Goal: Information Seeking & Learning: Learn about a topic

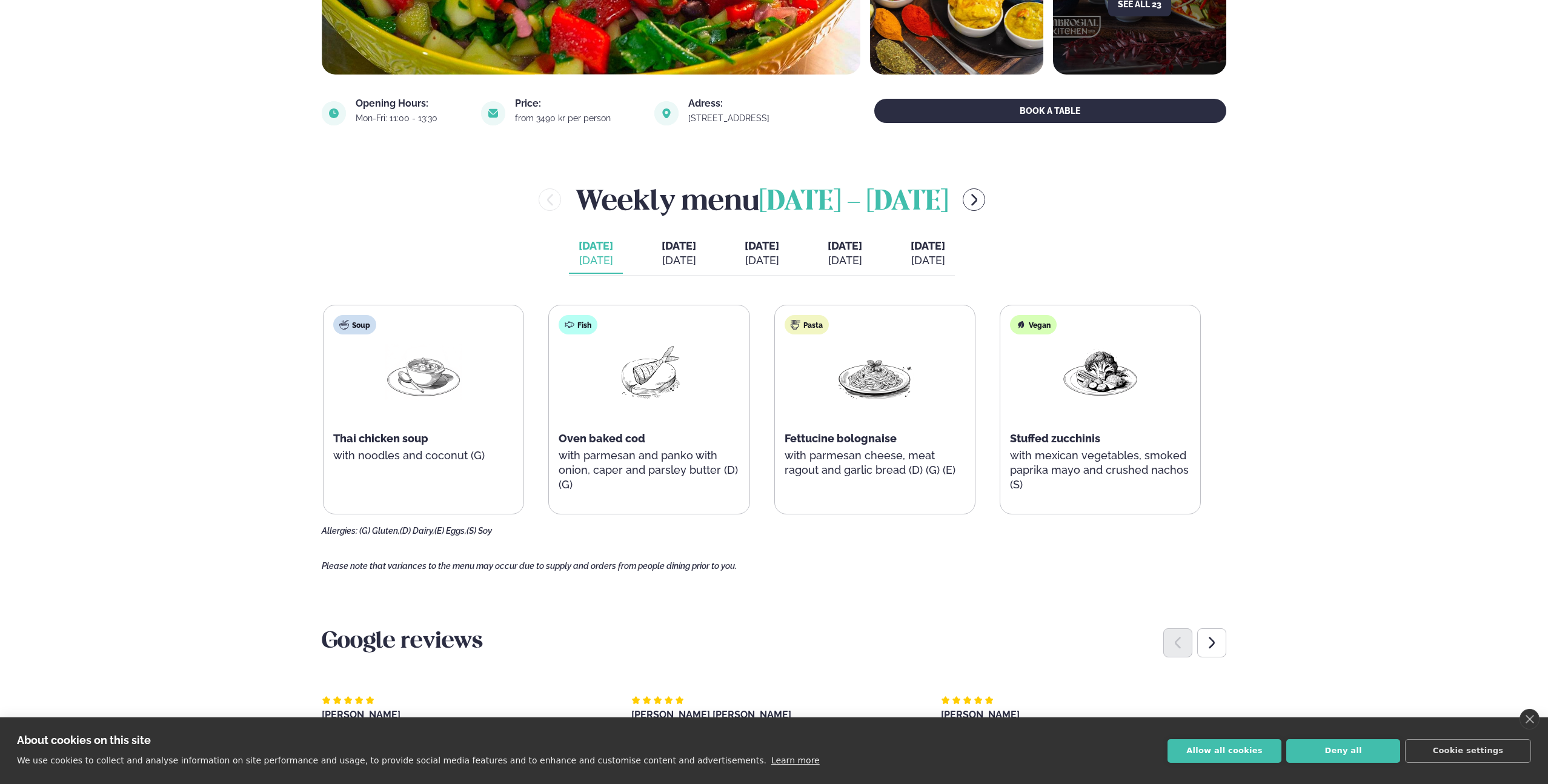
scroll to position [394, 0]
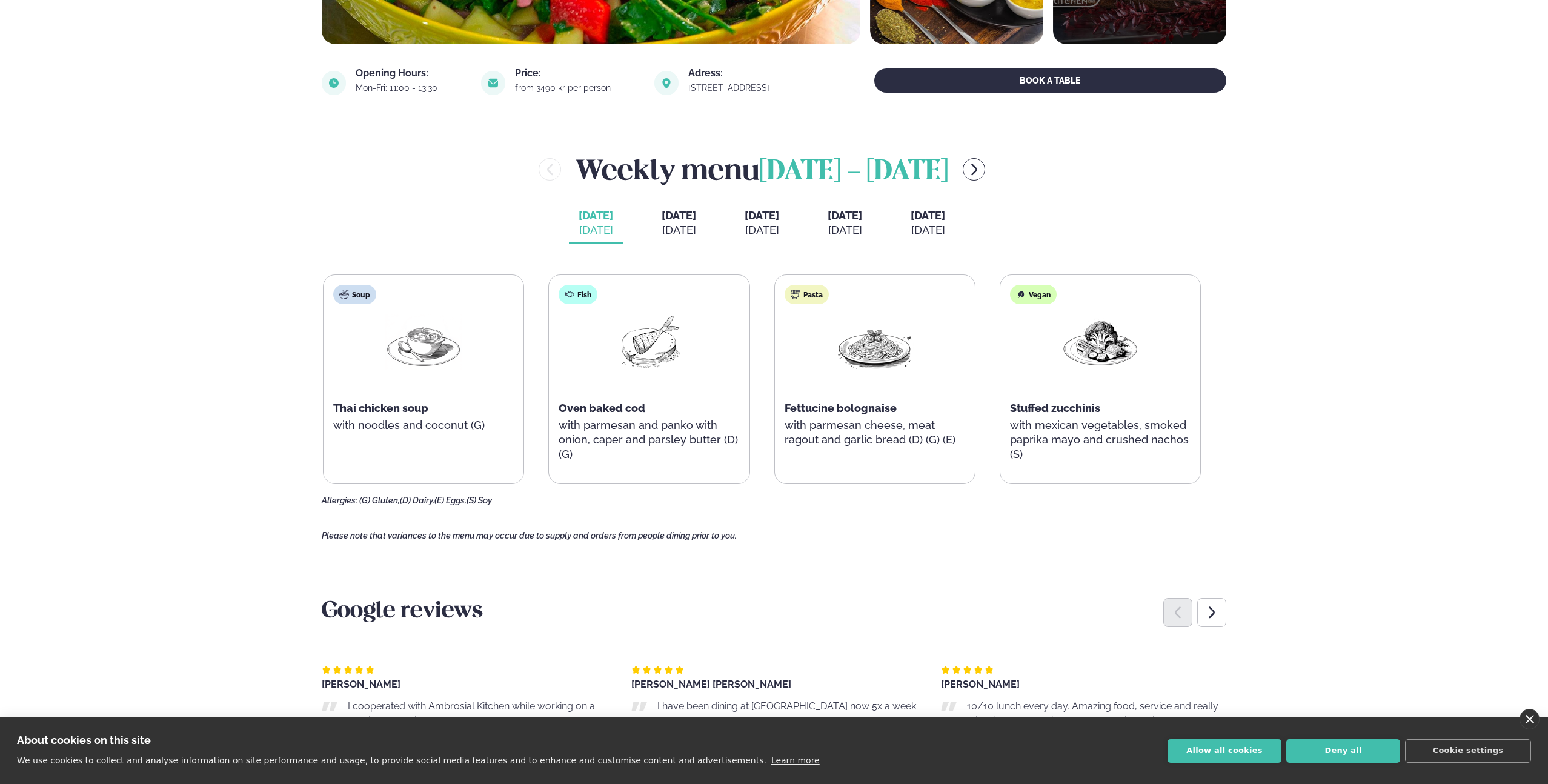
click at [1532, 720] on link "close" at bounding box center [1529, 719] width 20 height 21
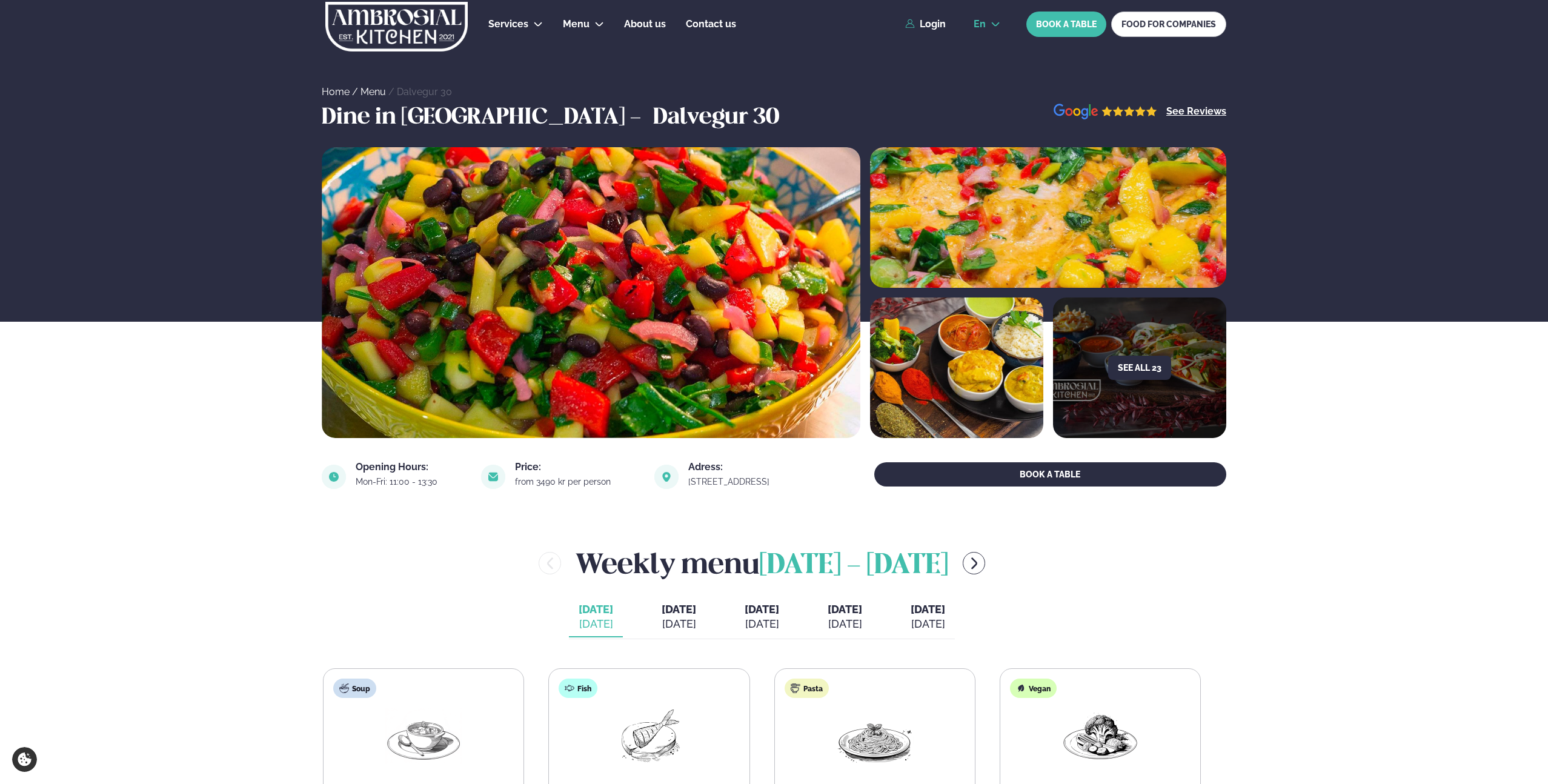
click at [998, 25] on icon at bounding box center [996, 25] width 8 height 4
click at [987, 71] on link "is" at bounding box center [987, 70] width 46 height 25
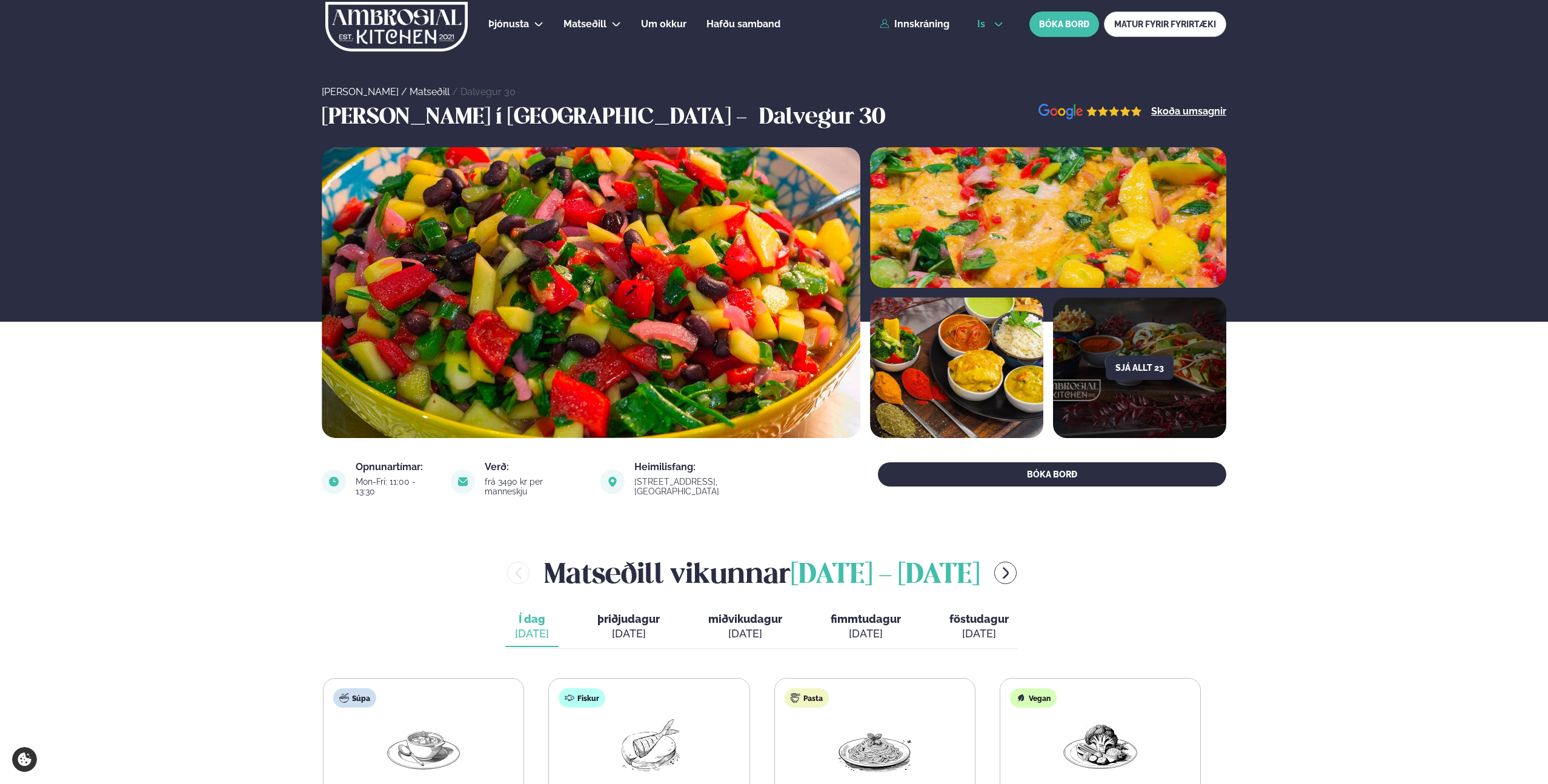
click at [981, 27] on span "is" at bounding box center [982, 24] width 11 height 10
click at [986, 44] on link "en" at bounding box center [990, 46] width 45 height 25
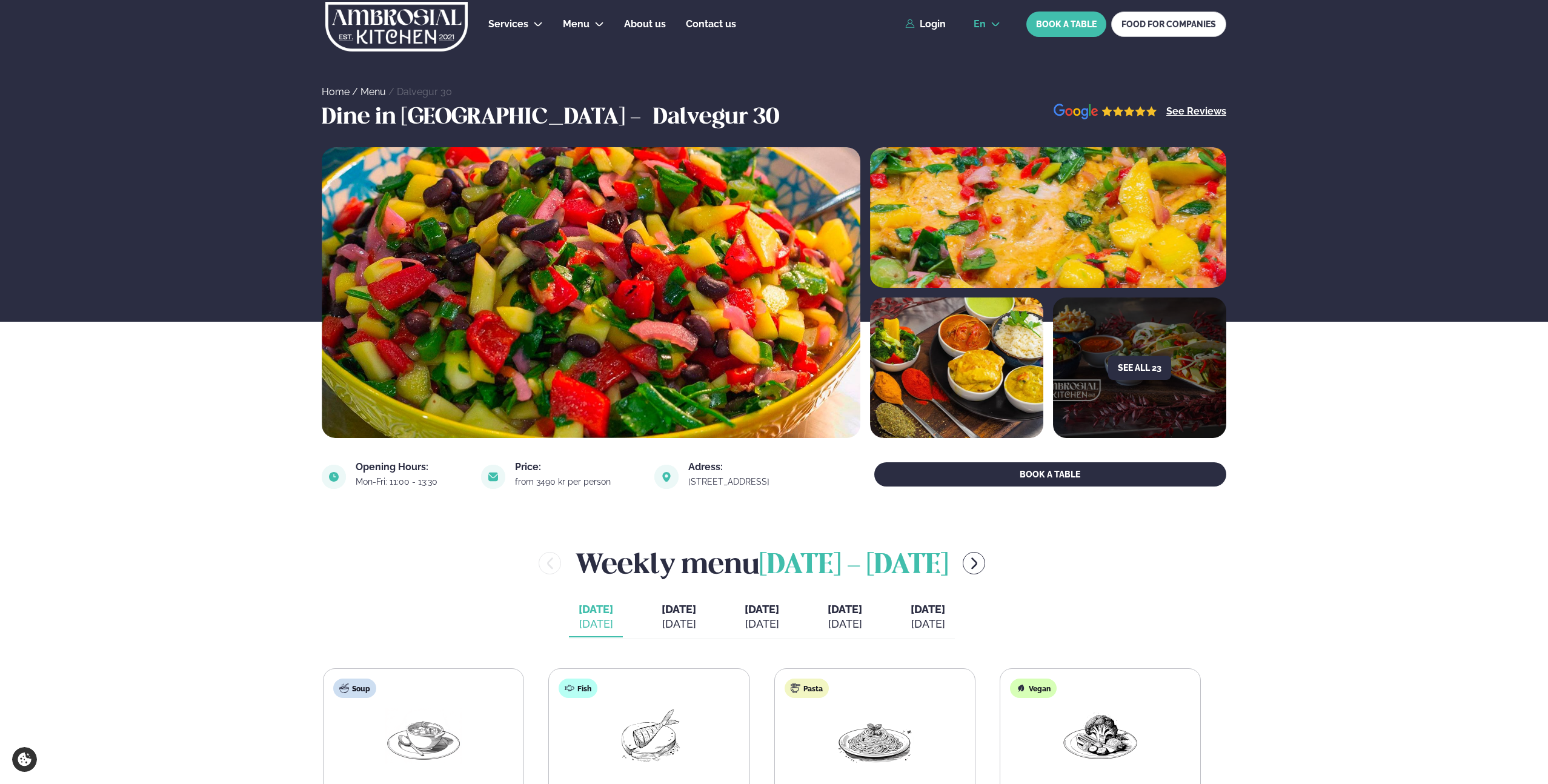
click at [971, 19] on button "en" at bounding box center [987, 24] width 46 height 10
click at [986, 68] on link "is" at bounding box center [990, 70] width 46 height 25
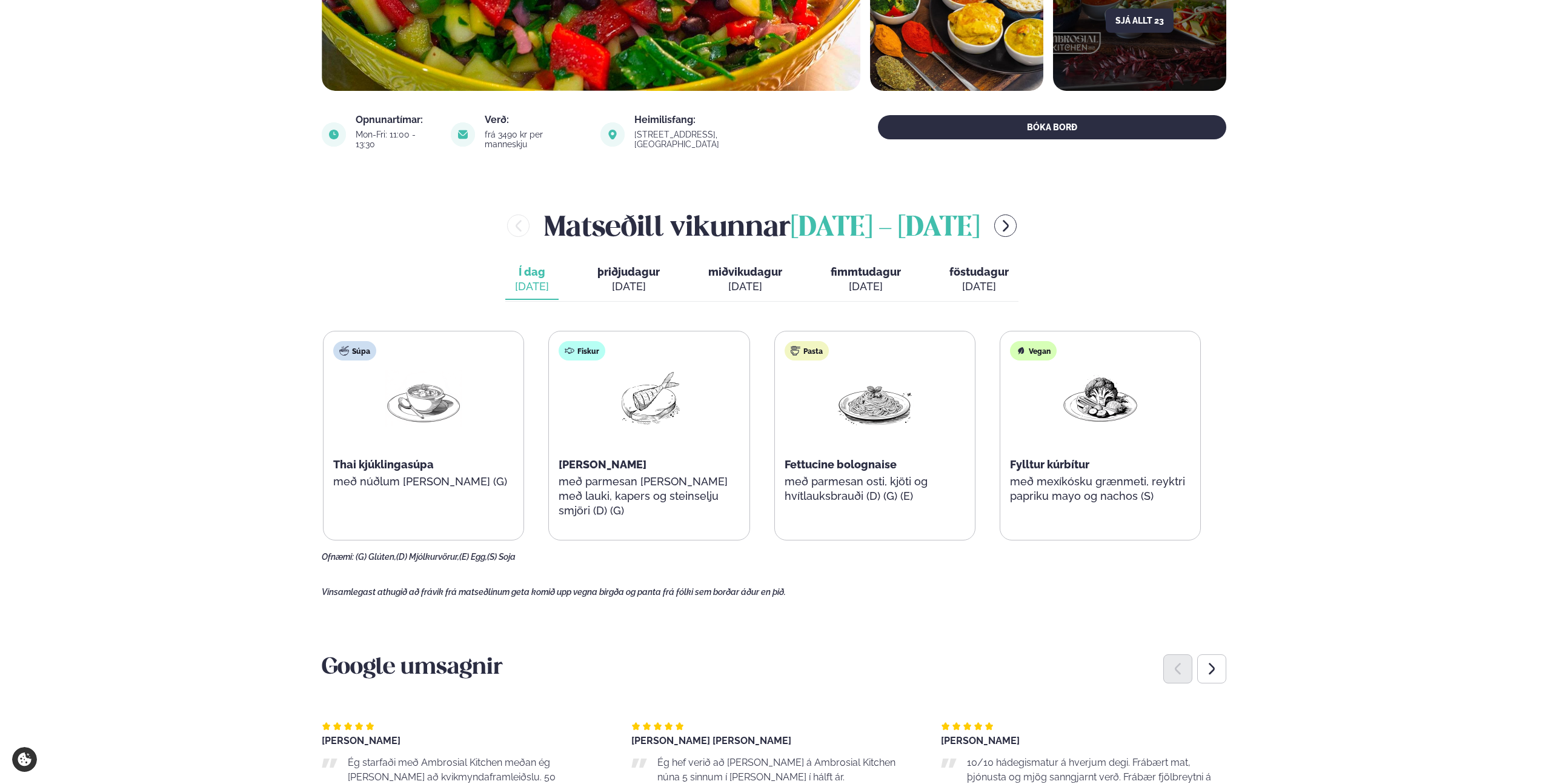
scroll to position [349, 0]
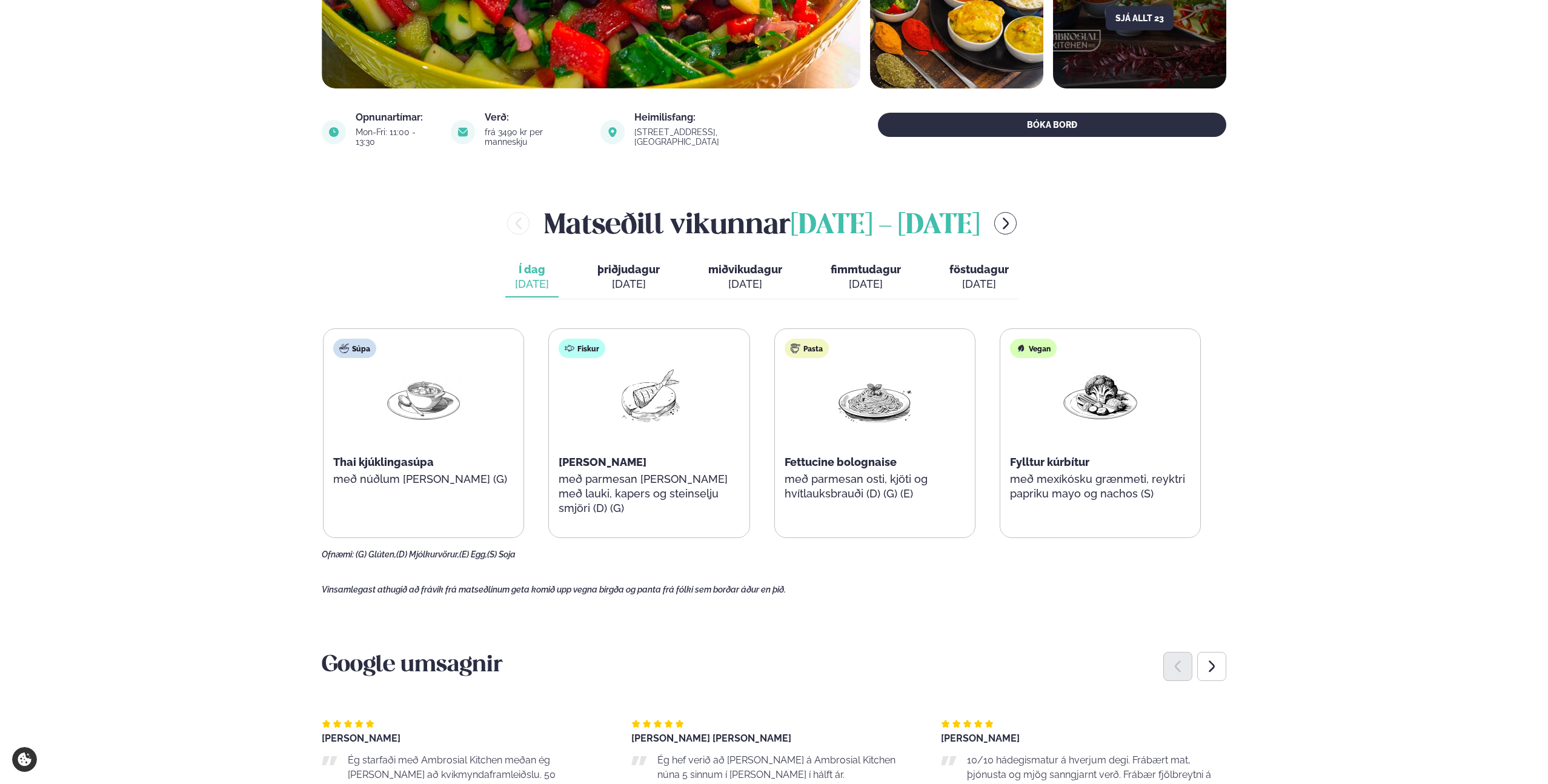
click at [795, 558] on main "[PERSON_NAME] / Matseðill / Dalvegur 30 [PERSON_NAME] í [GEOGRAPHIC_DATA] - Dal…" at bounding box center [774, 662] width 977 height 2023
click at [624, 277] on div "[DATE]" at bounding box center [628, 284] width 63 height 15
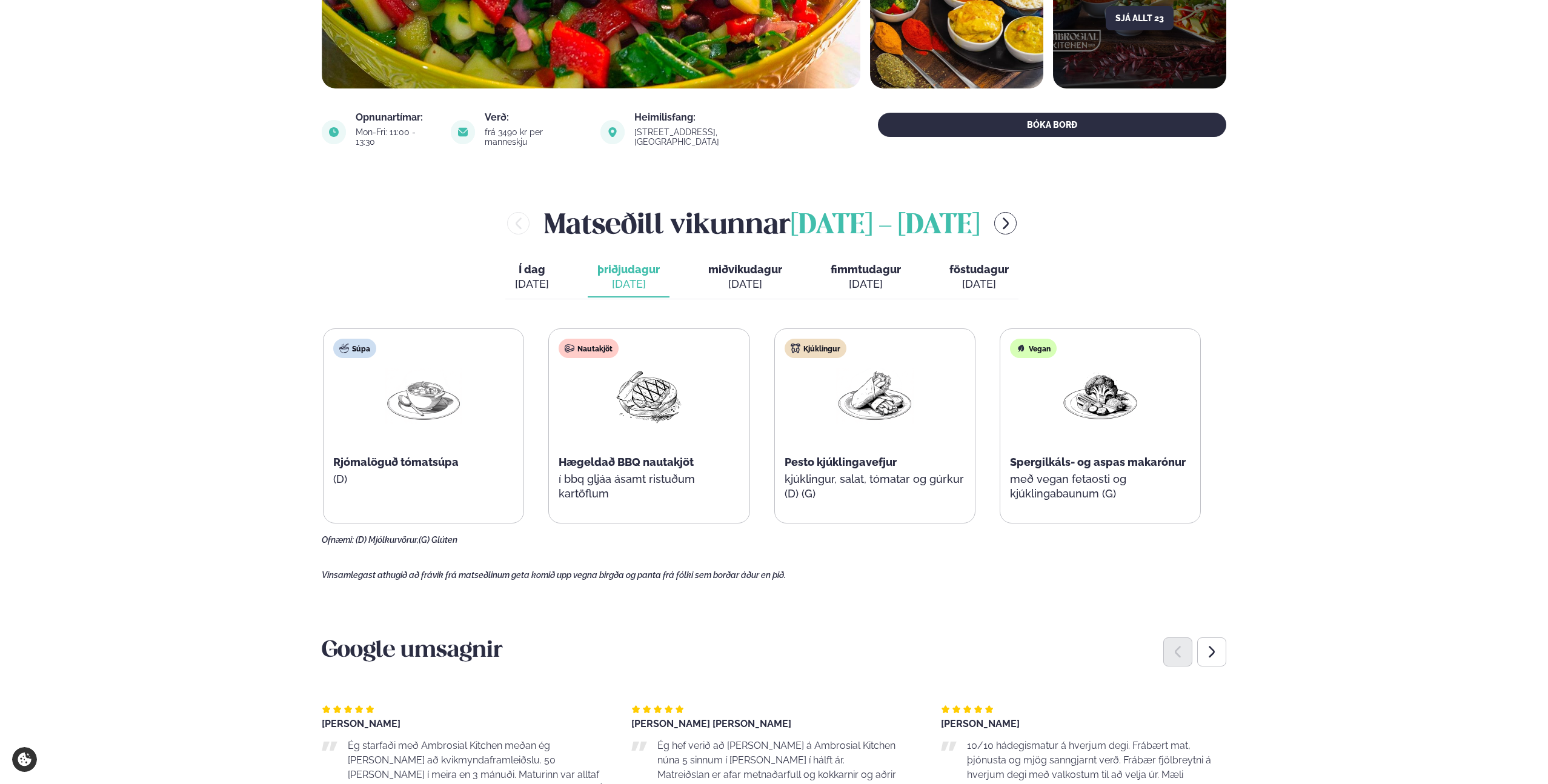
click at [758, 263] on span "miðvikudagur" at bounding box center [745, 269] width 74 height 13
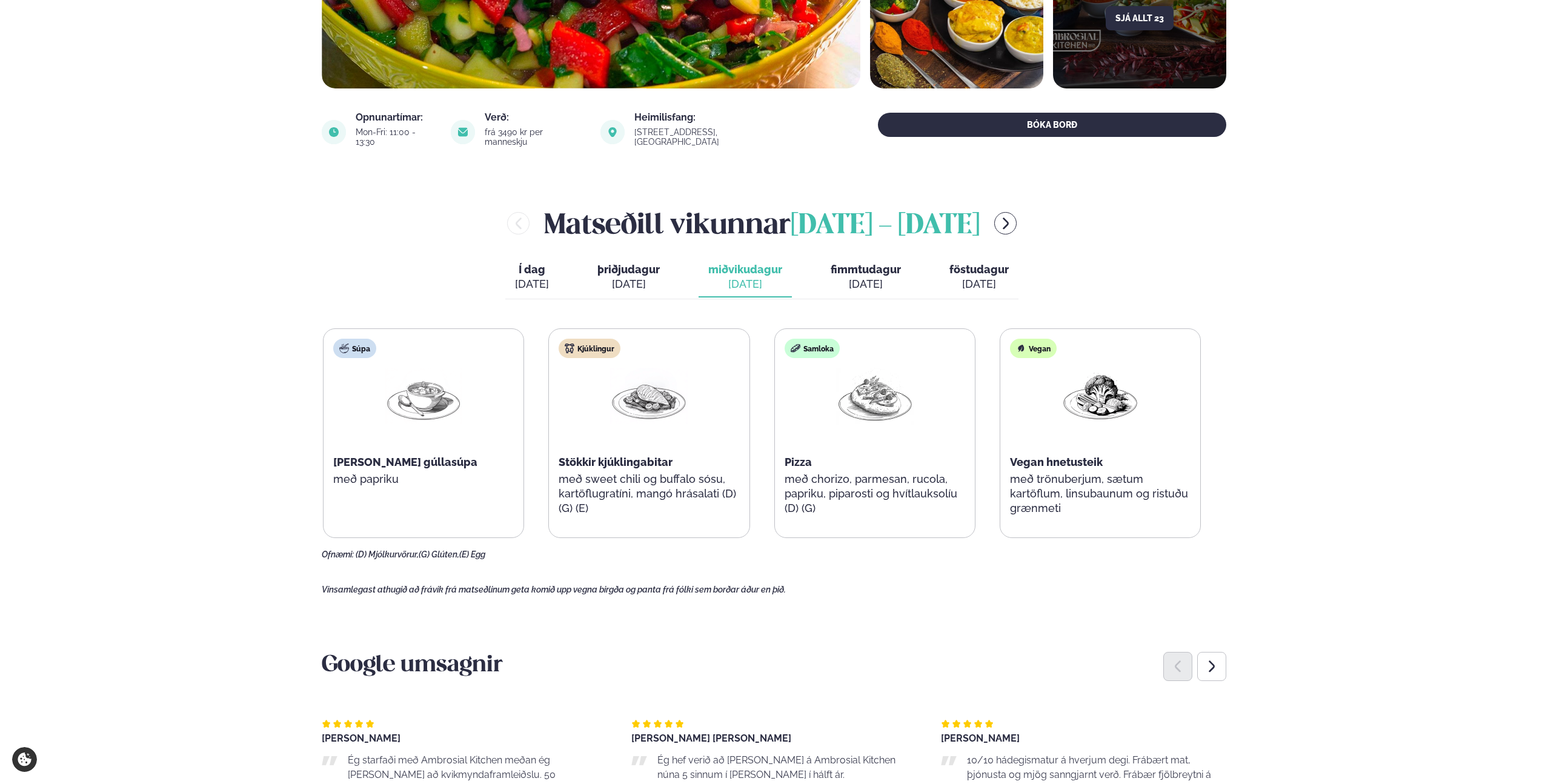
click at [875, 277] on div "[DATE]" at bounding box center [866, 284] width 70 height 15
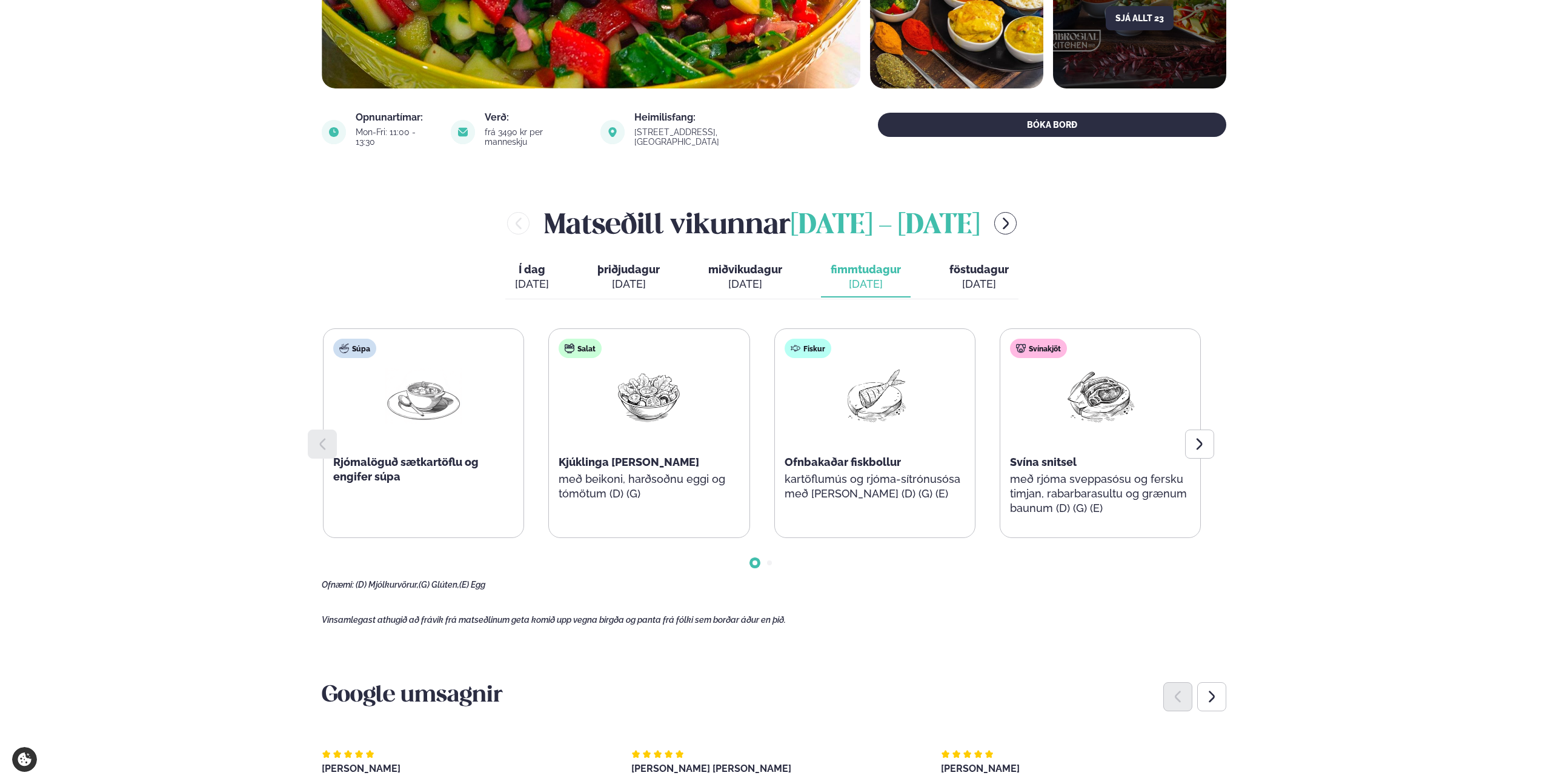
click at [971, 277] on div "[DATE]" at bounding box center [979, 284] width 60 height 15
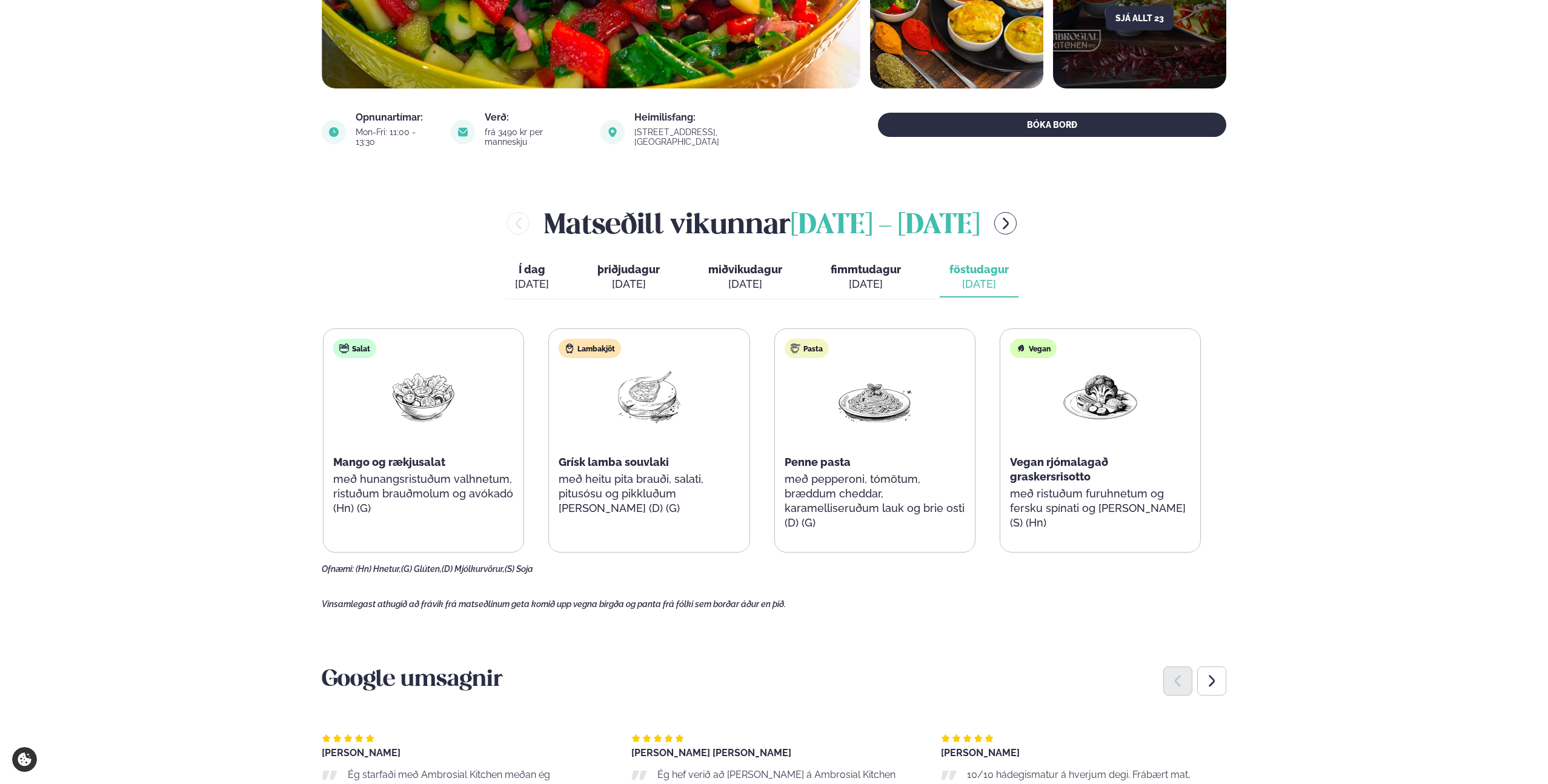
click at [1261, 249] on main "[PERSON_NAME] / Matseðill / Dalvegur 30 [PERSON_NAME] í [GEOGRAPHIC_DATA] - Dal…" at bounding box center [774, 669] width 977 height 2037
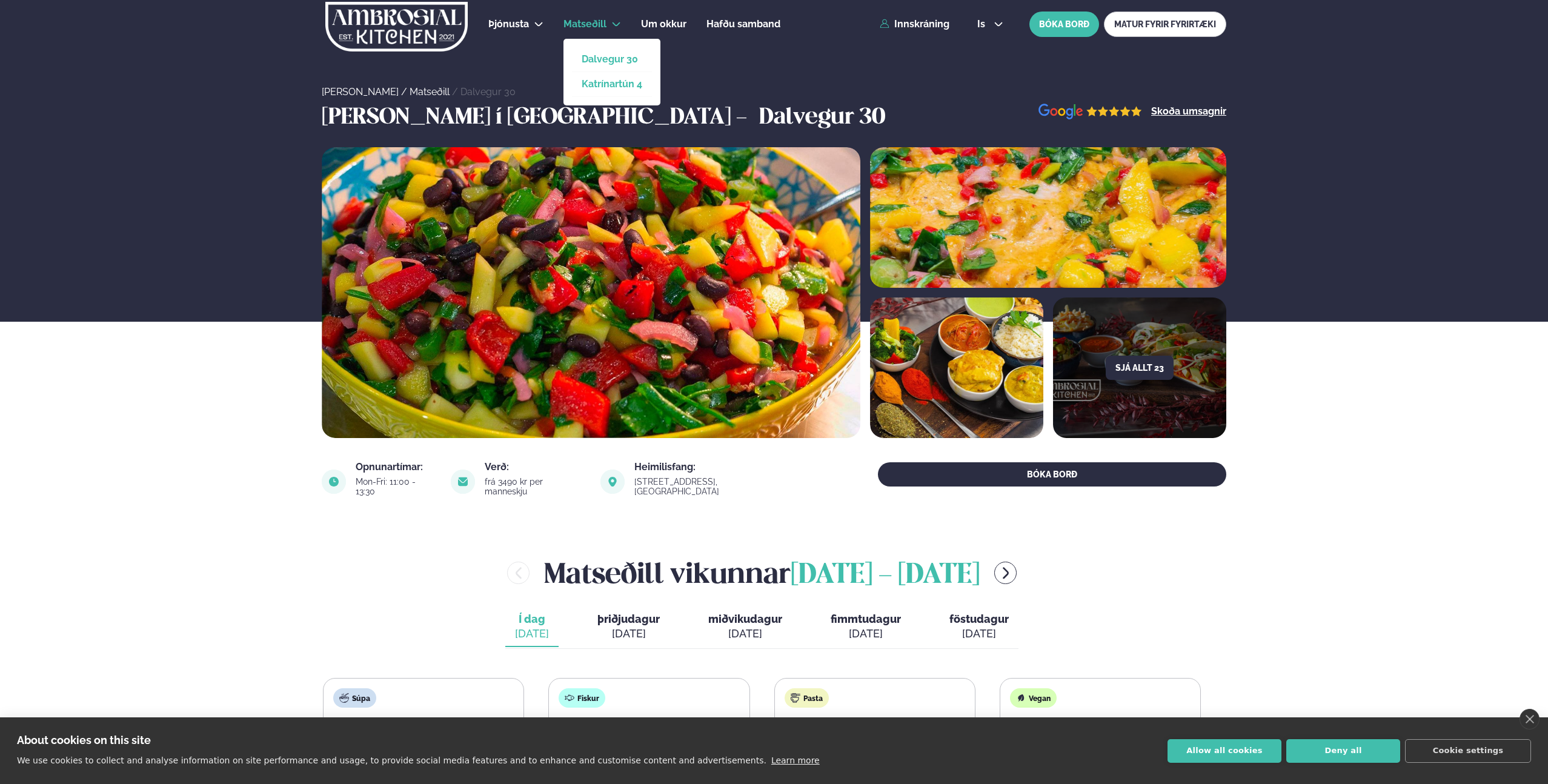
click at [610, 80] on link "Katrínartún 4" at bounding box center [611, 84] width 60 height 10
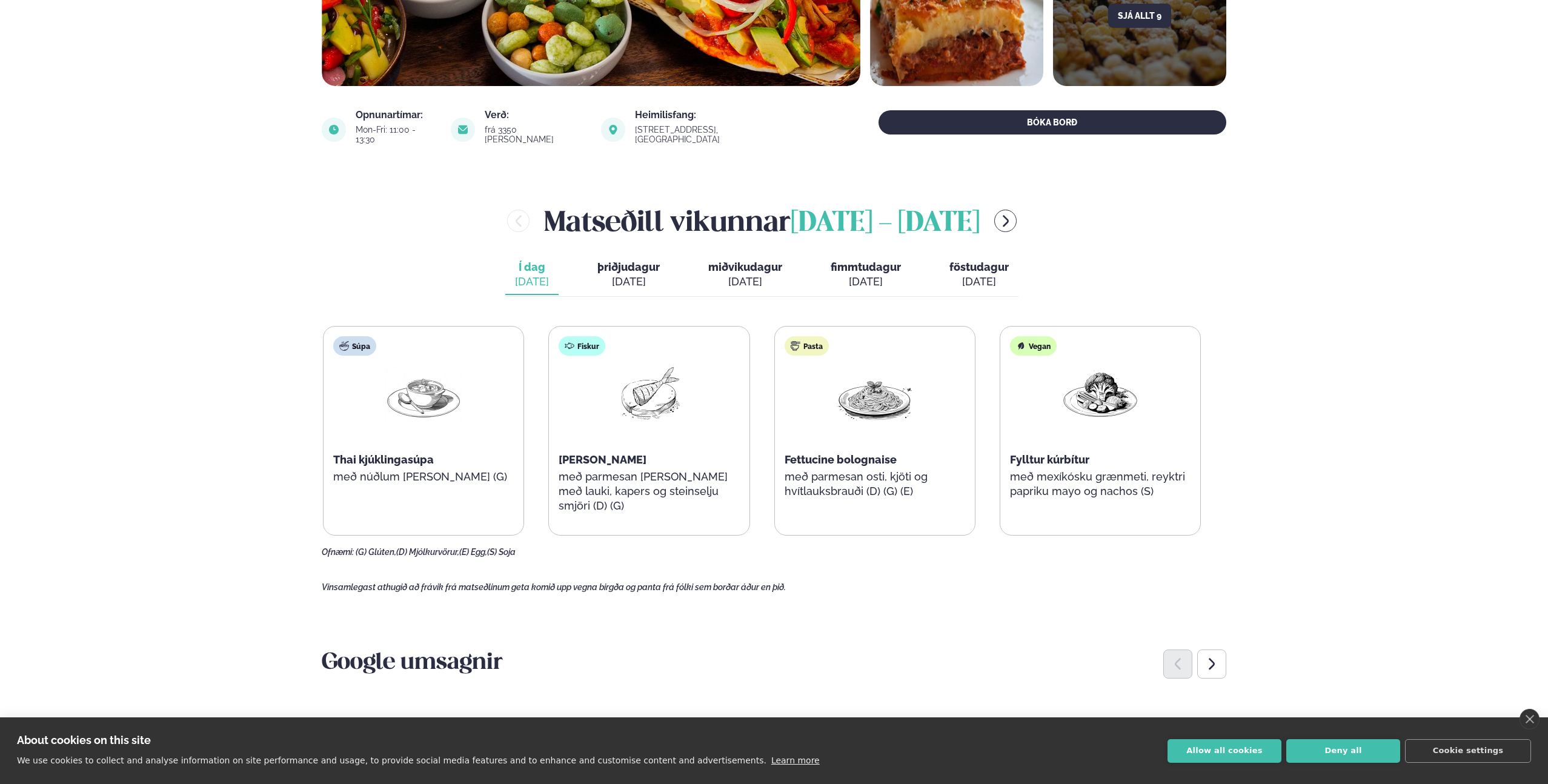
scroll to position [353, 0]
click at [654, 274] on div "[DATE]" at bounding box center [628, 281] width 63 height 15
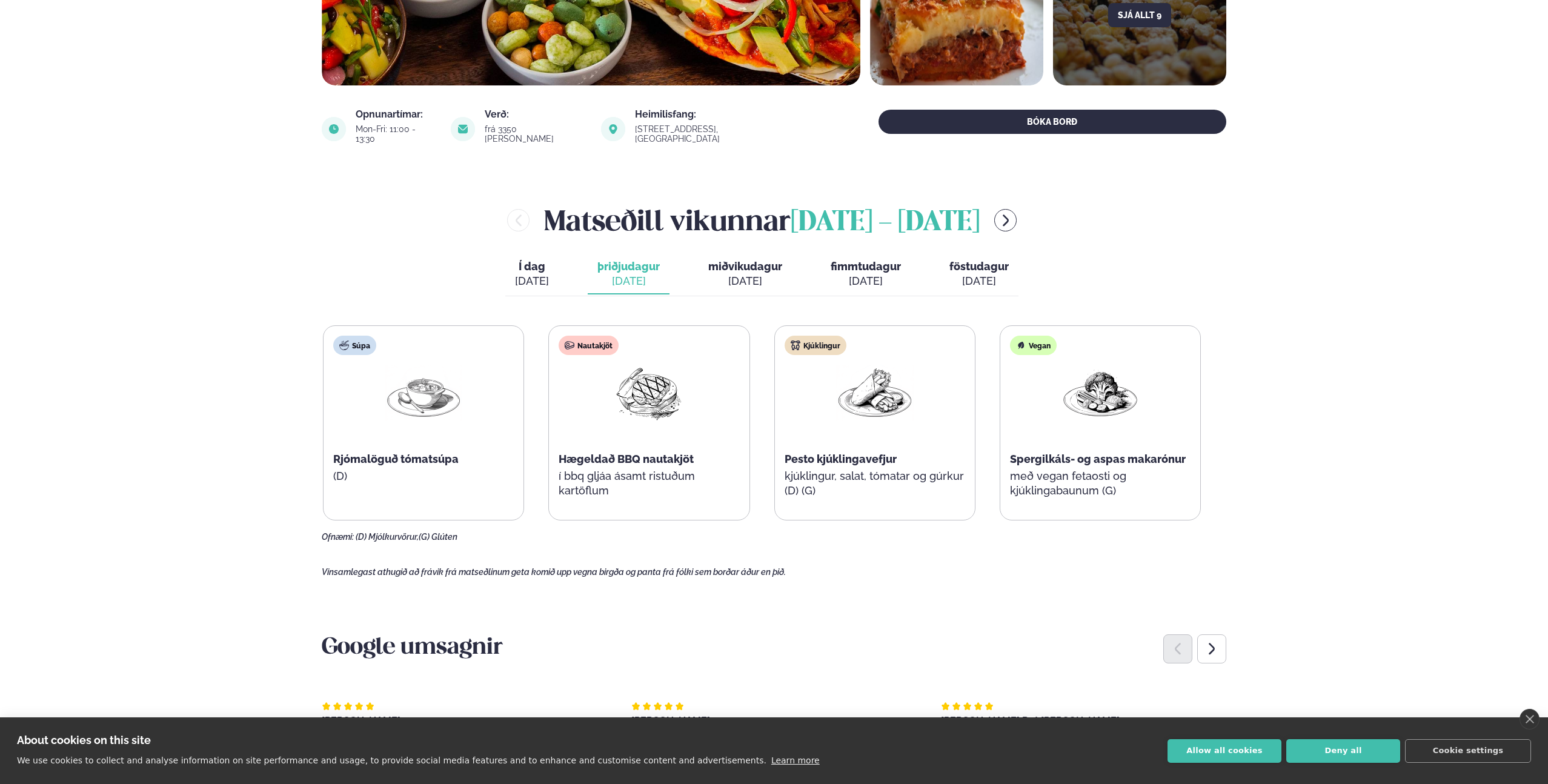
click at [777, 274] on div "[DATE]" at bounding box center [745, 281] width 74 height 15
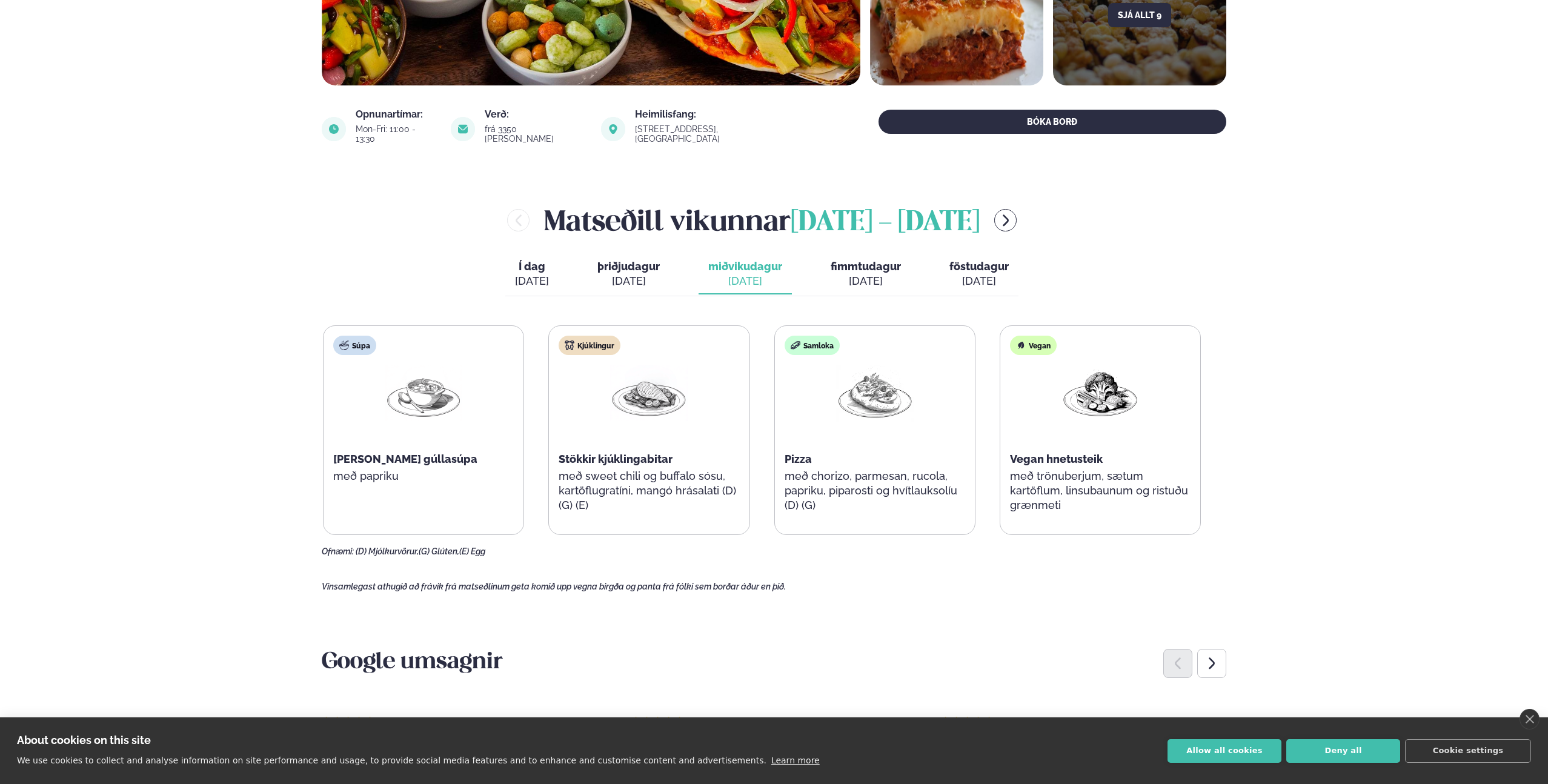
click at [858, 260] on span "fimmtudagur" at bounding box center [866, 266] width 70 height 13
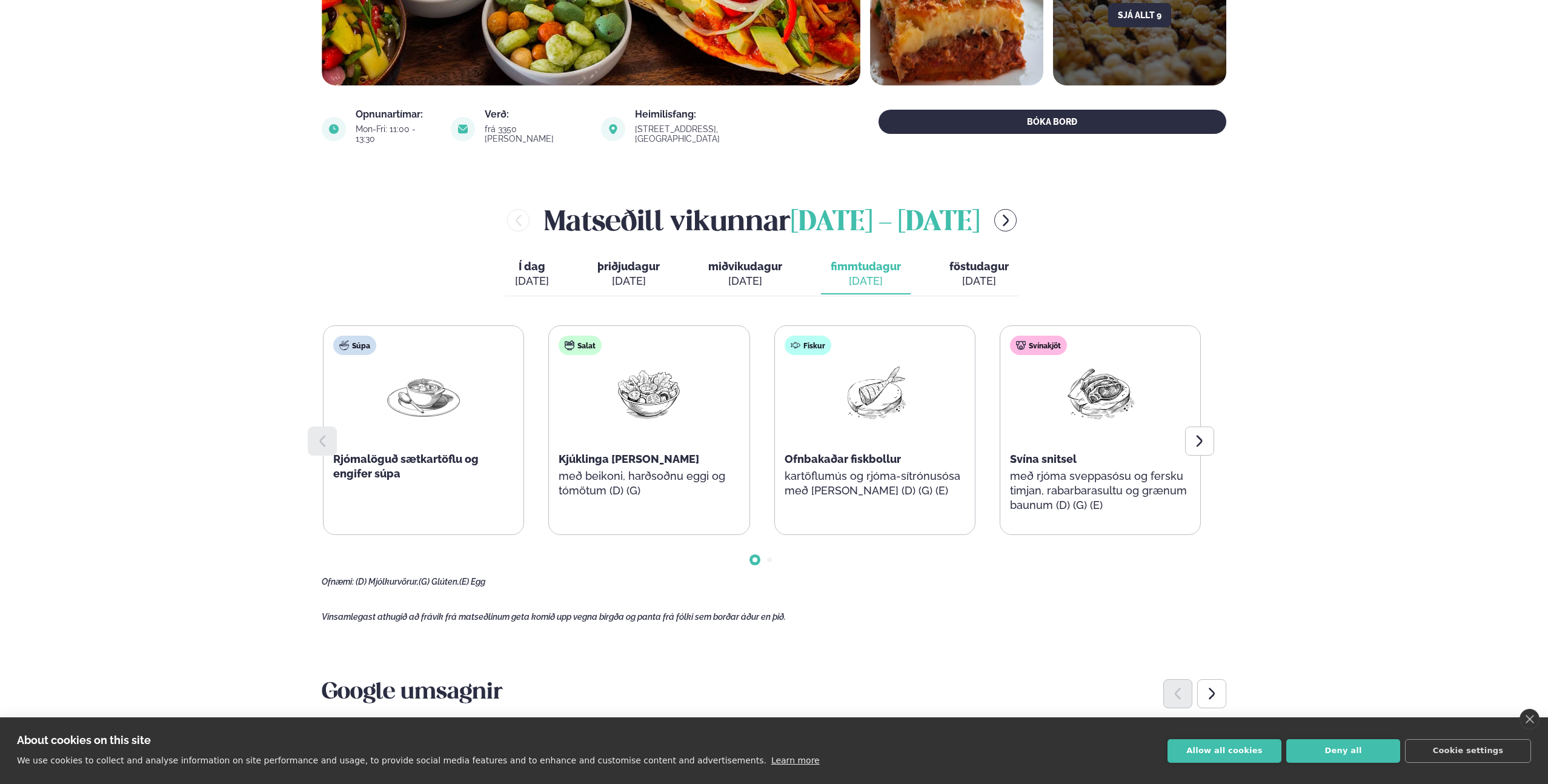
click at [958, 264] on button "föstudagur fös. [DATE]" at bounding box center [979, 275] width 79 height 40
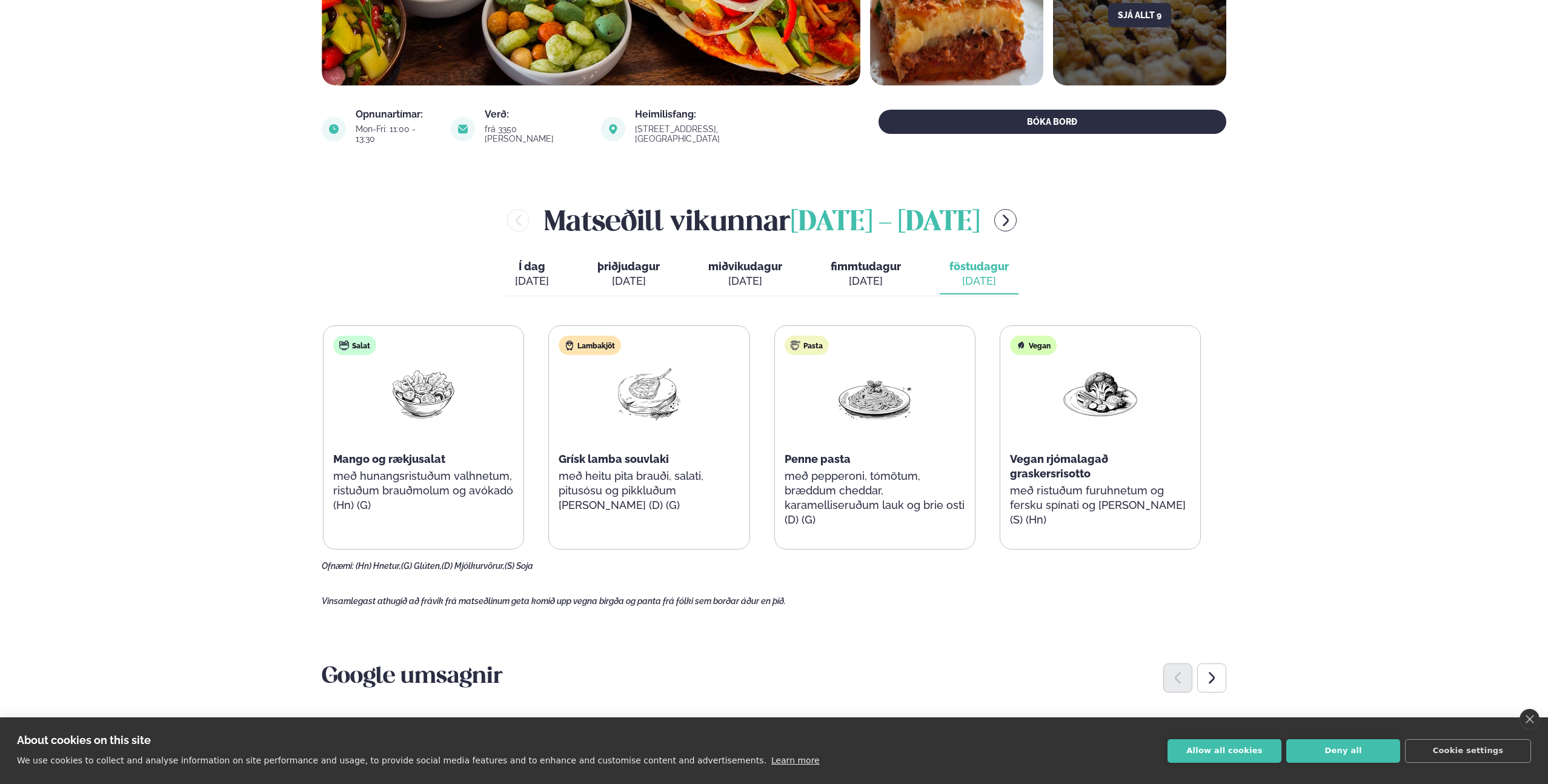
click at [530, 261] on span "Í dag" at bounding box center [532, 267] width 34 height 15
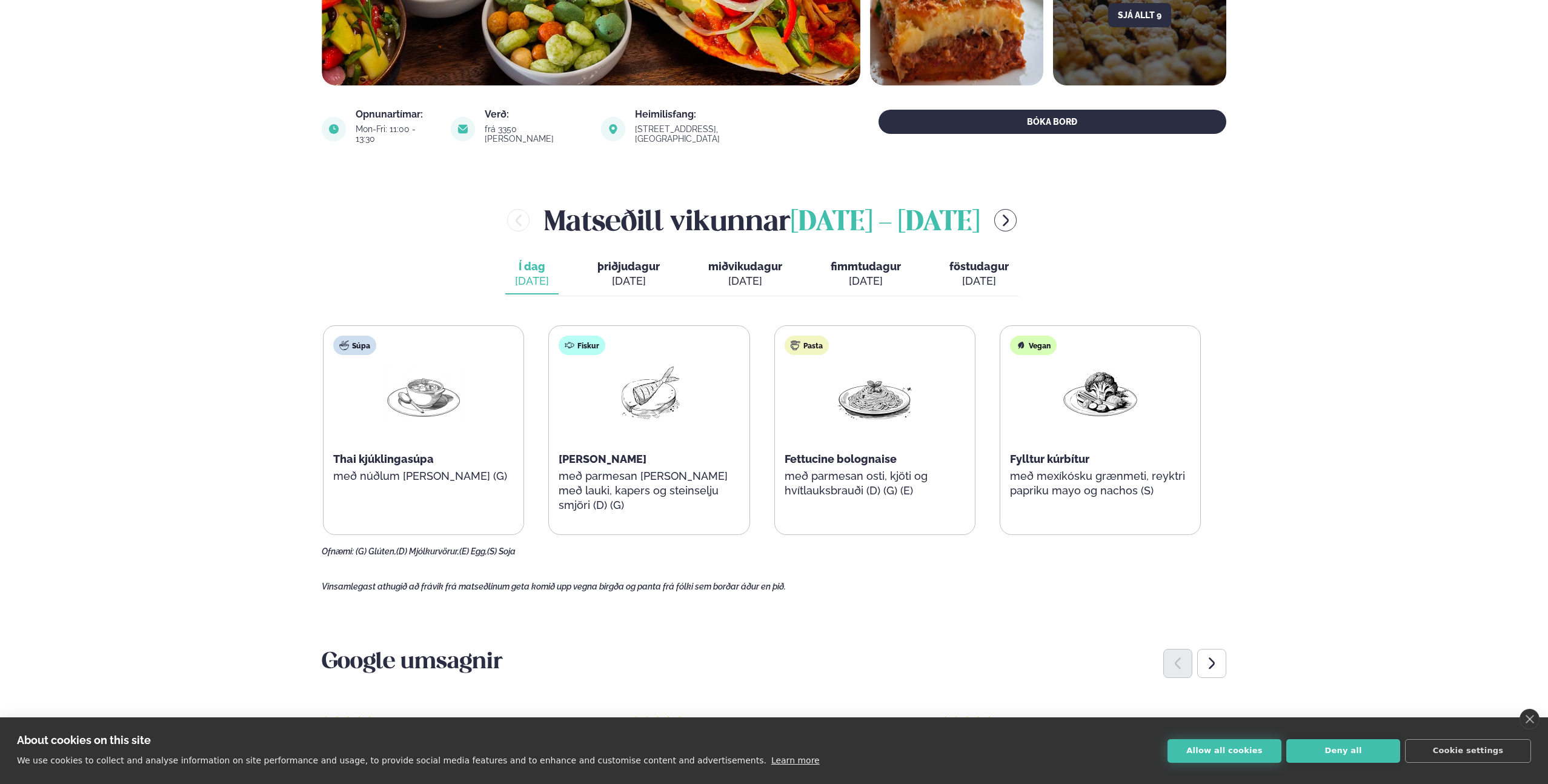
click at [1209, 748] on button "Allow all cookies" at bounding box center [1224, 751] width 114 height 24
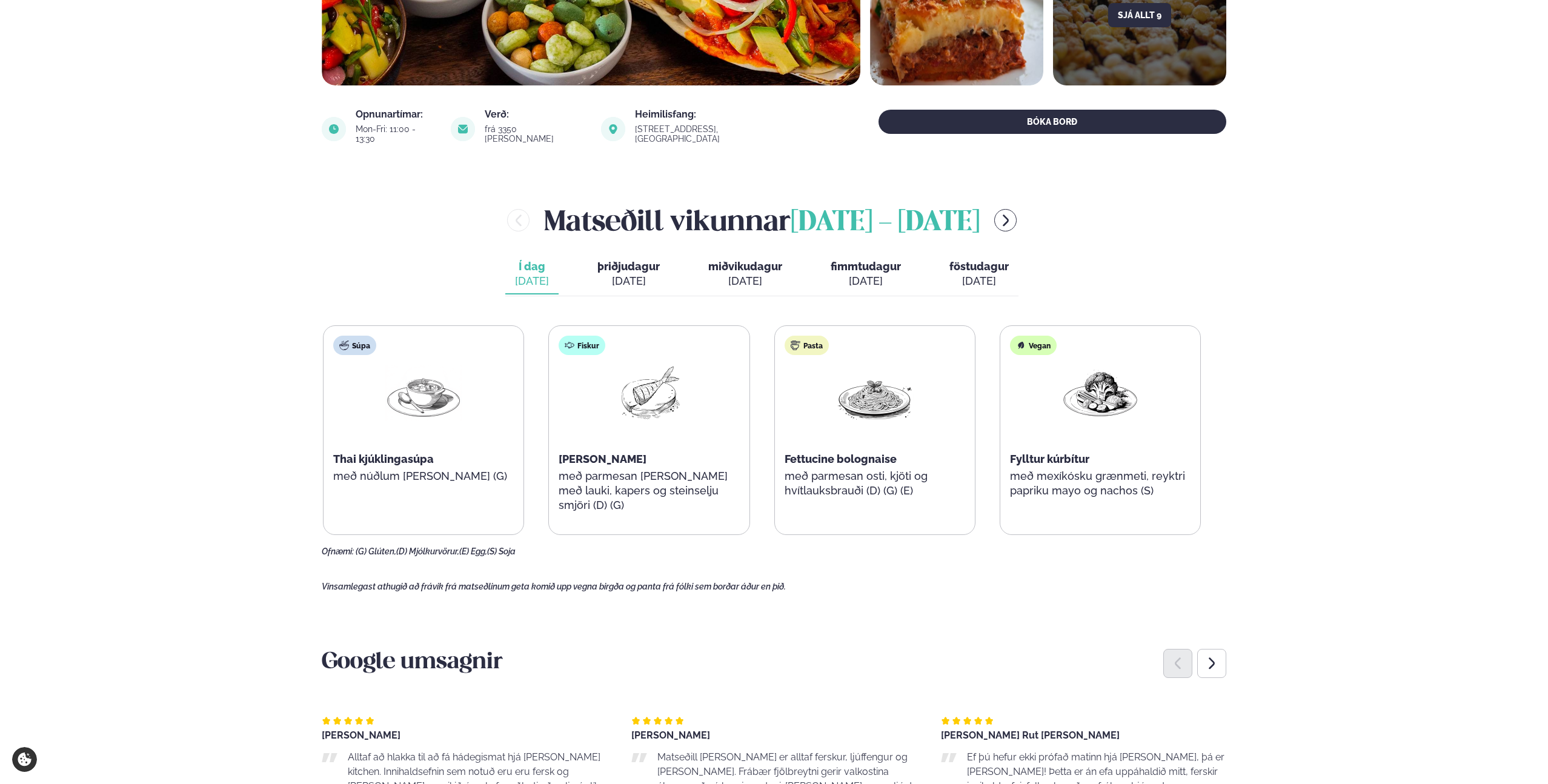
click at [650, 424] on div at bounding box center [649, 404] width 77 height 77
click at [410, 453] on span "Thai kjúklingasúpa" at bounding box center [383, 459] width 101 height 13
click at [608, 453] on span "[PERSON_NAME]" at bounding box center [602, 459] width 88 height 13
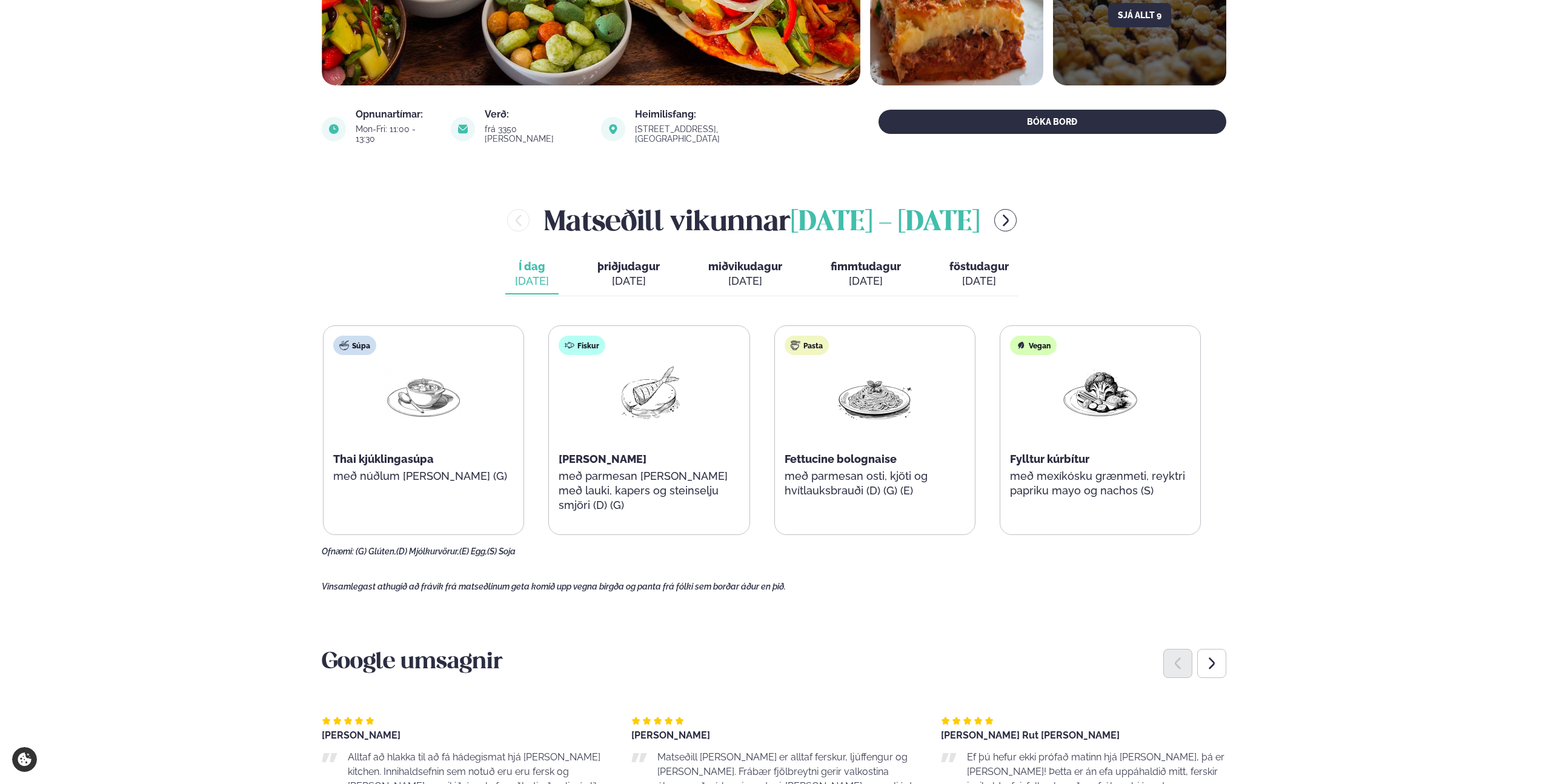
click at [850, 453] on span "Fettucine bolognaise" at bounding box center [841, 459] width 112 height 13
click at [1048, 455] on span "Fylltur kúrbítur" at bounding box center [1049, 459] width 80 height 13
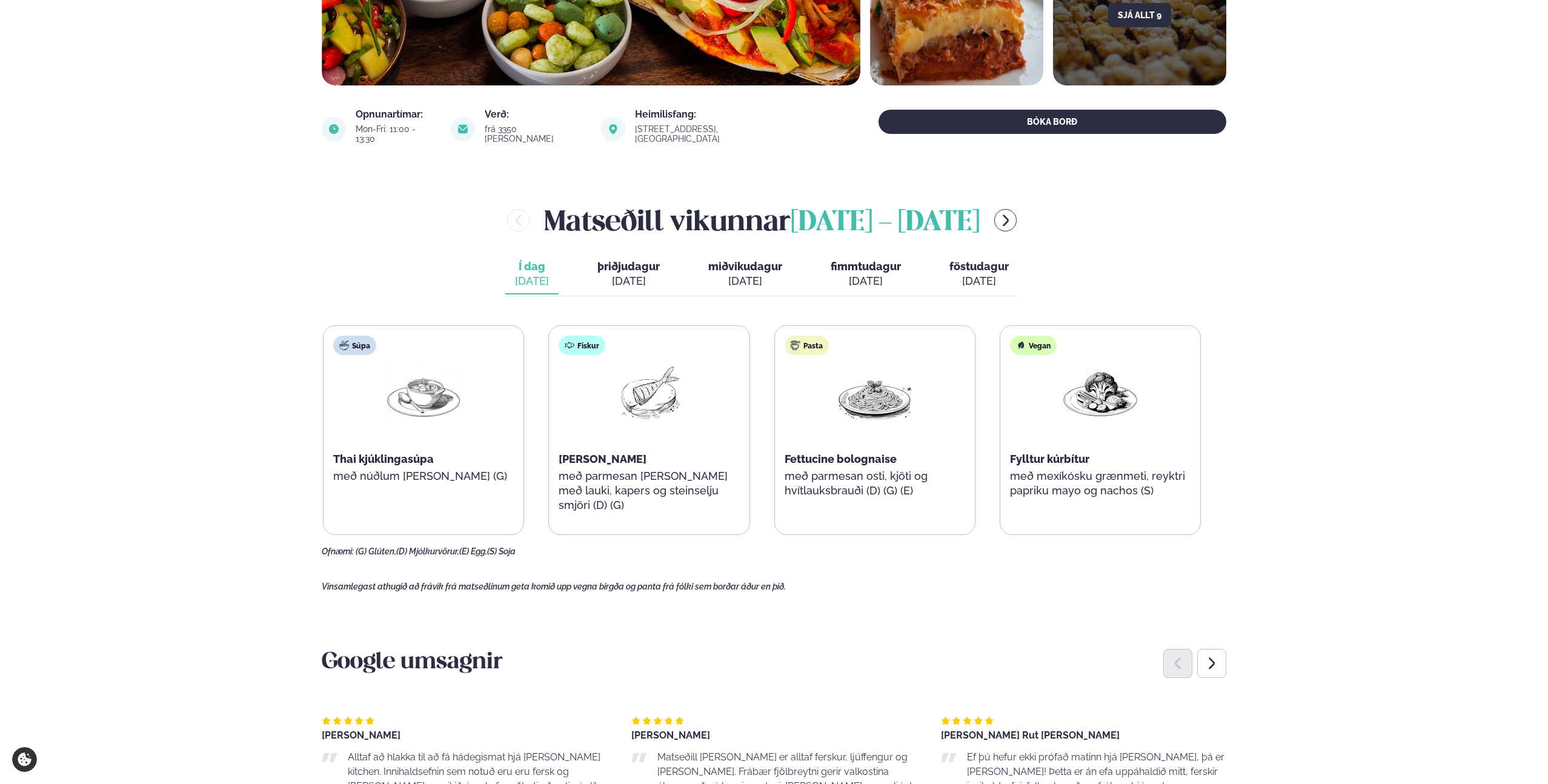
click at [1048, 455] on span "Fylltur kúrbítur" at bounding box center [1049, 459] width 80 height 13
click at [626, 274] on div "[DATE]" at bounding box center [628, 281] width 63 height 15
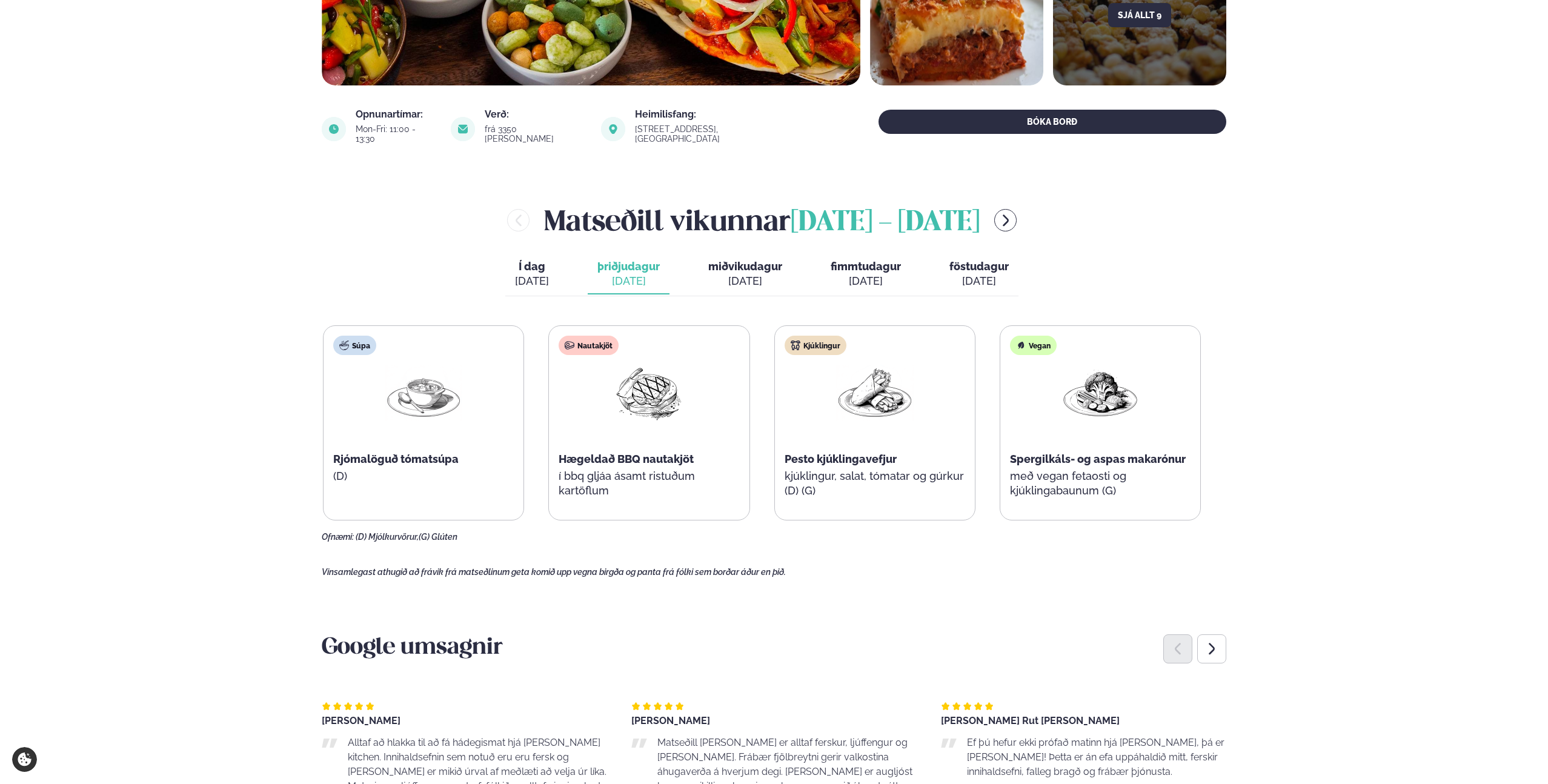
click at [727, 274] on div "[DATE]" at bounding box center [745, 281] width 74 height 15
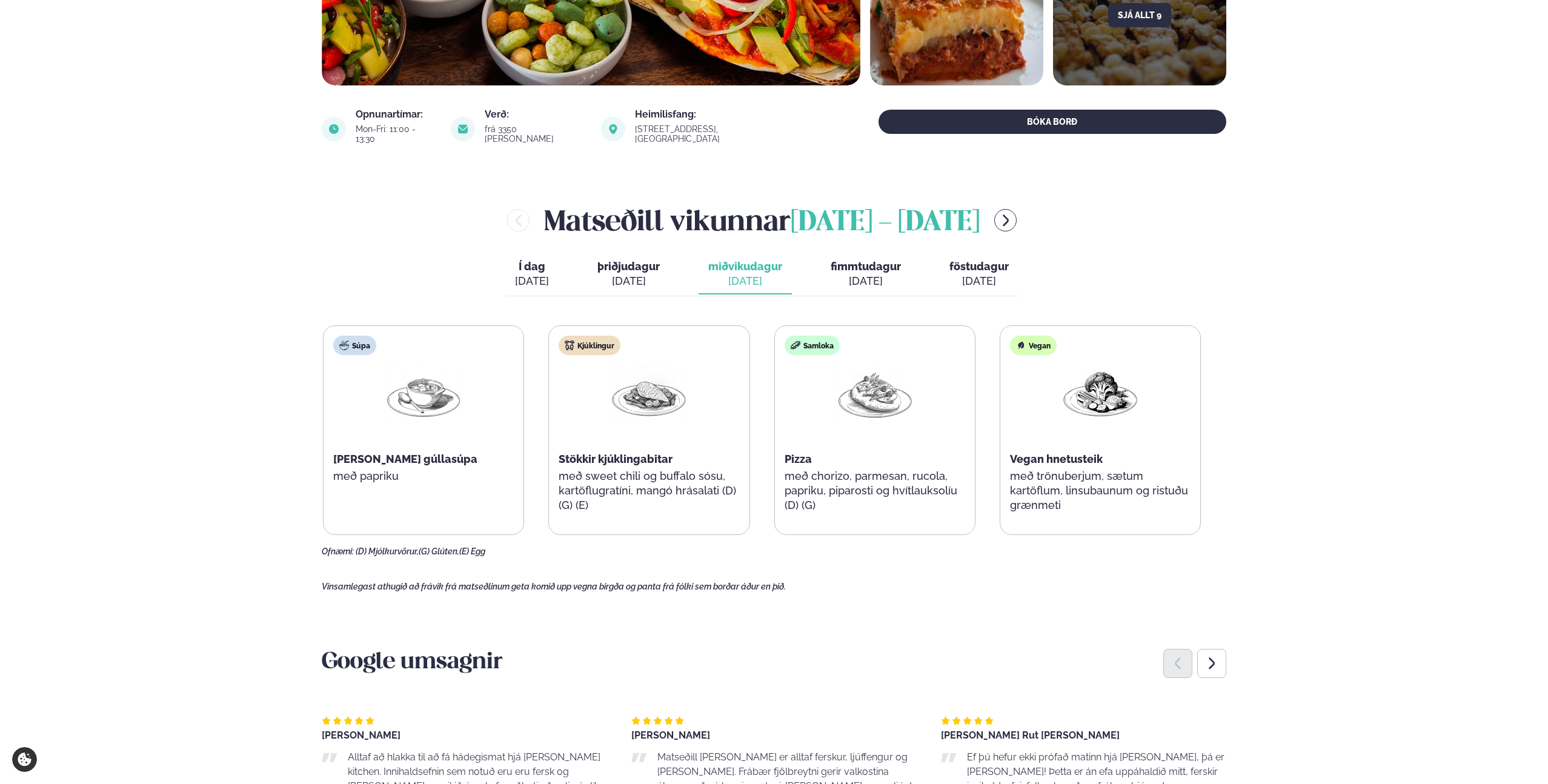
click at [859, 274] on div "[DATE]" at bounding box center [866, 281] width 70 height 15
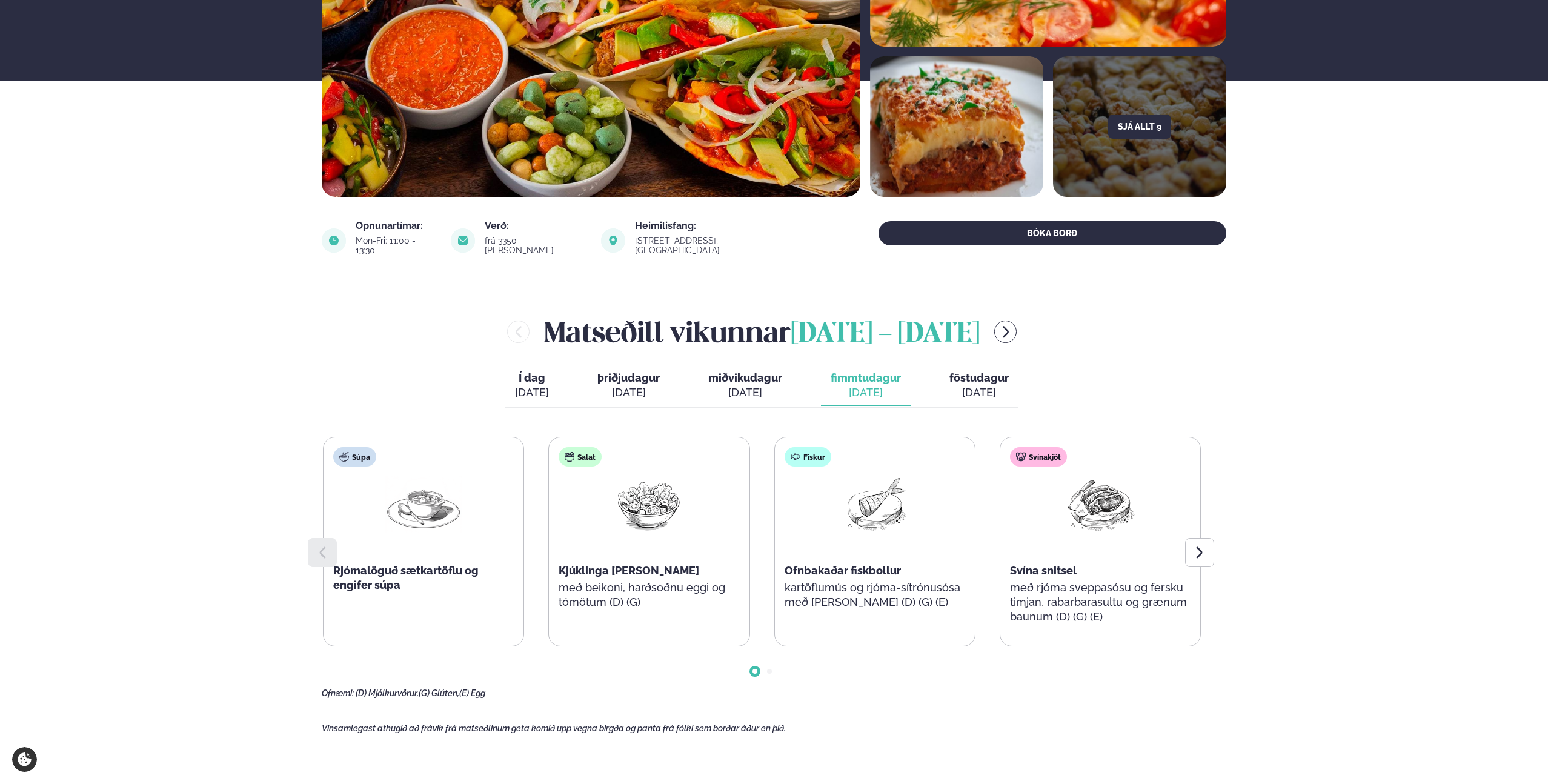
scroll to position [262, 0]
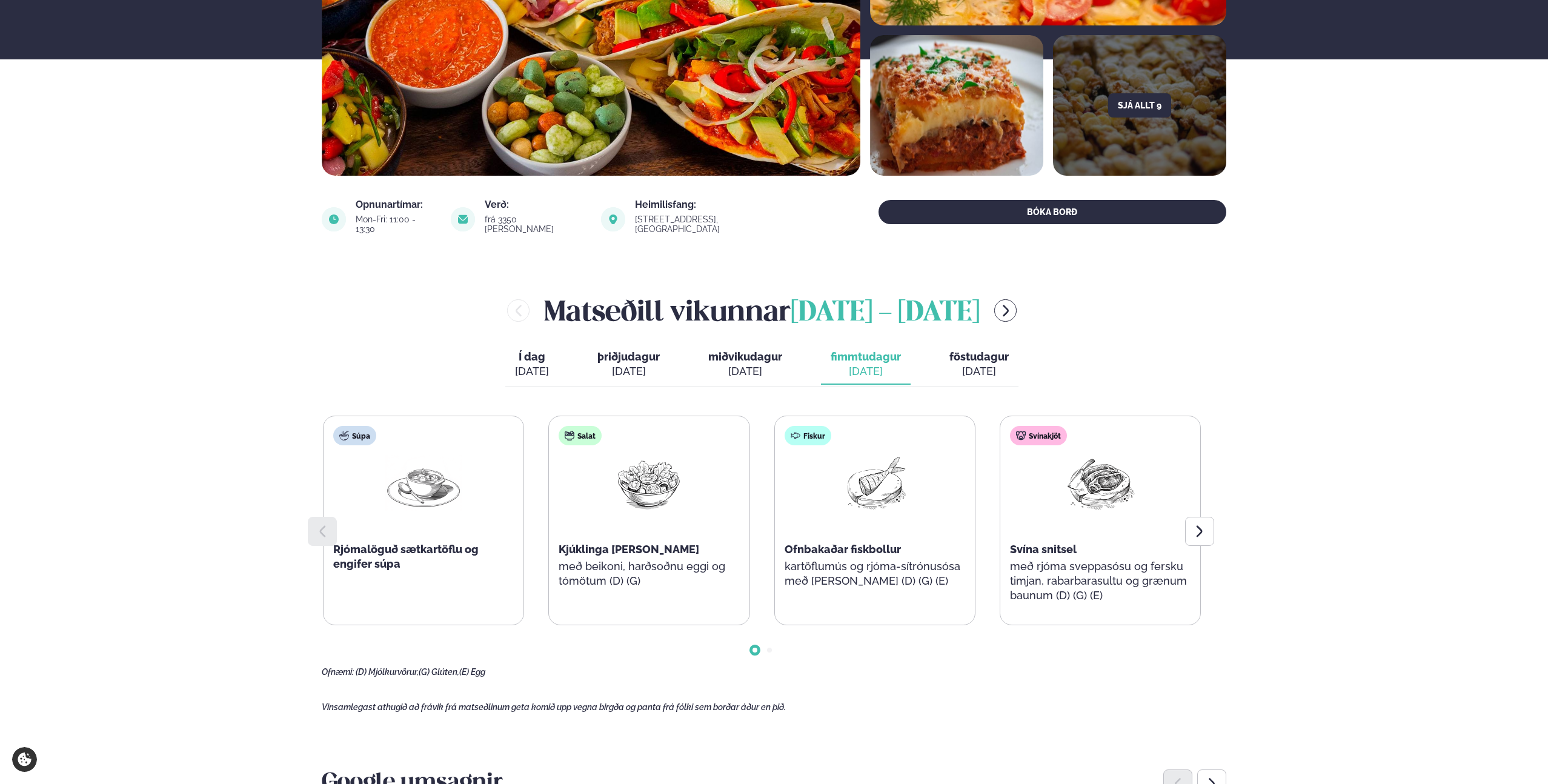
click at [531, 353] on span "Í dag" at bounding box center [532, 357] width 34 height 15
